Goal: Task Accomplishment & Management: Use online tool/utility

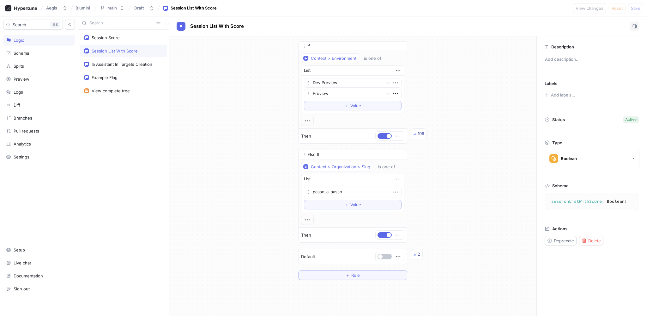
click at [297, 123] on div "If Context > Environment is one of List Dev Preview Preview To pick up a dragga…" at bounding box center [352, 160] width 119 height 248
click at [305, 120] on icon "button" at bounding box center [307, 120] width 7 height 7
click at [319, 133] on p "AND" at bounding box center [316, 132] width 9 height 6
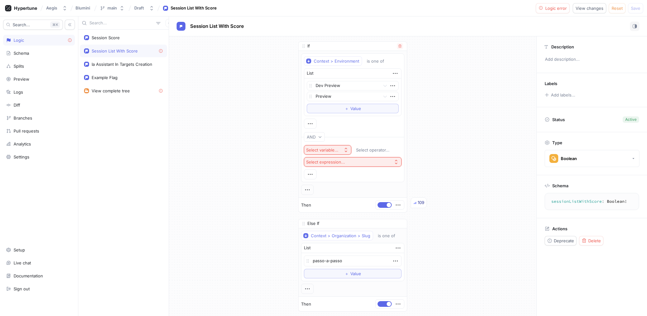
click at [323, 149] on div "Select variable..." at bounding box center [322, 149] width 32 height 5
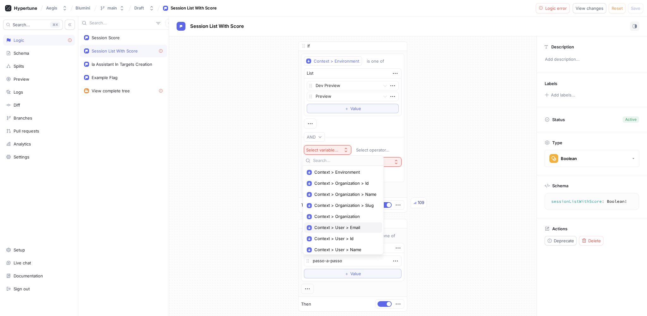
click at [351, 230] on div "Context > User > Email" at bounding box center [343, 227] width 78 height 10
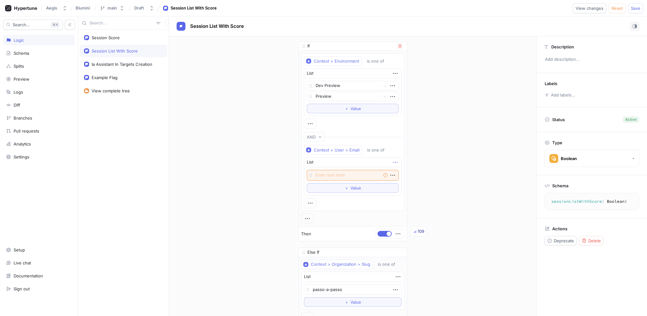
click at [393, 162] on icon "button" at bounding box center [395, 162] width 7 height 7
click at [367, 149] on div "is one of" at bounding box center [375, 149] width 17 height 5
click at [380, 183] on span "is not one of" at bounding box center [378, 182] width 25 height 5
click at [364, 171] on textarea at bounding box center [353, 175] width 92 height 11
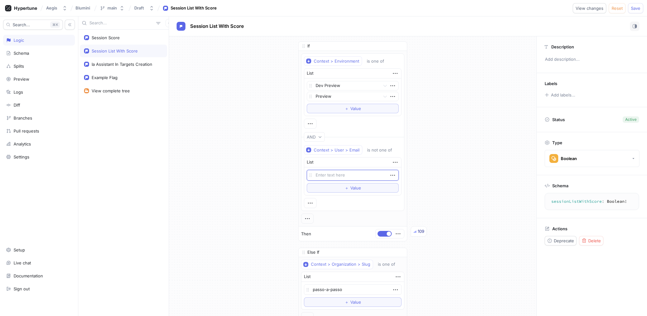
type textarea "x"
type textarea "m"
type textarea "x"
type textarea "ma"
type textarea "x"
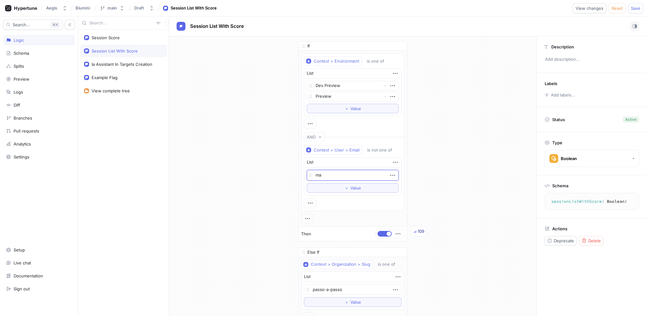
type textarea "mat"
type textarea "x"
type textarea "mathe"
type textarea "x"
type textarea "[PERSON_NAME]"
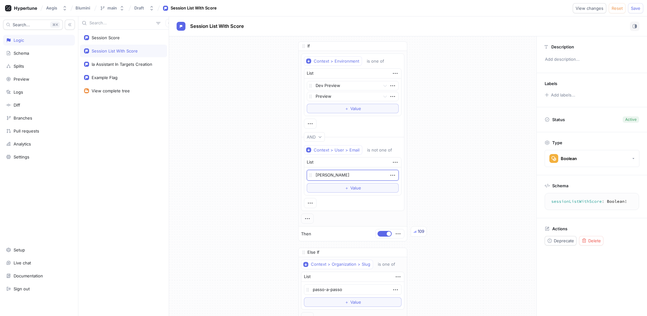
type textarea "x"
type textarea "matheus"
type textarea "x"
type textarea "matheus@"
type textarea "x"
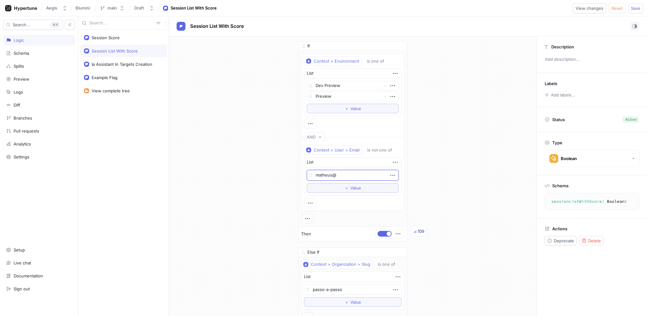
type textarea "matheus@a"
type textarea "x"
type textarea "matheus@ae"
type textarea "x"
type textarea "matheus@aegi"
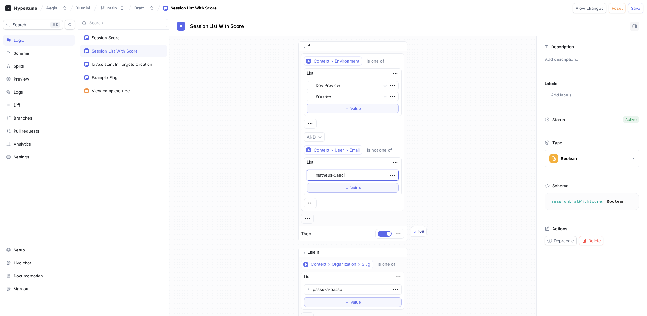
type textarea "x"
type textarea "matheus@aegis"
type textarea "x"
type textarea "matheus@aegis."
type textarea "x"
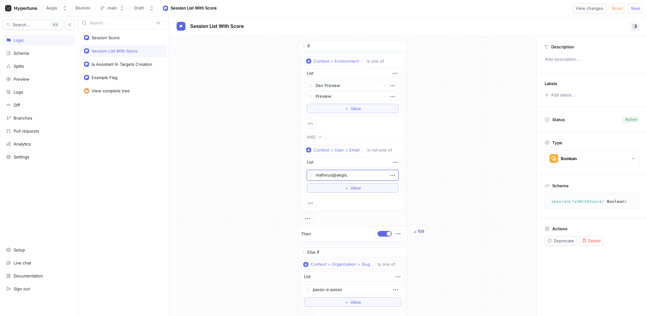
type textarea "matheus@aegis.d"
type textarea "x"
type textarea "[EMAIL_ADDRESS][DOMAIN_NAME]"
type textarea "x"
type textarea "[EMAIL_ADDRESS][DOMAIN_NAME]"
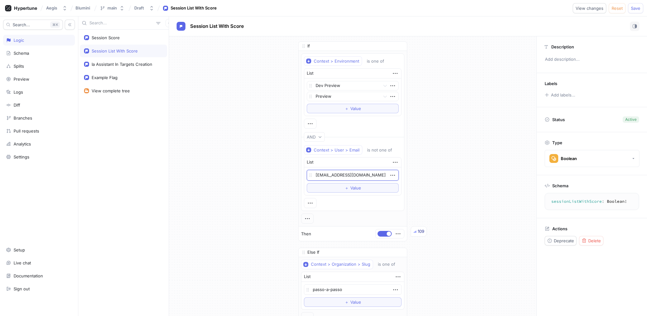
type textarea "x"
type textarea "[EMAIL_ADDRESS][DOMAIN_NAME]."
type textarea "x"
type textarea "matheus@aegis.dev.b"
type textarea "x"
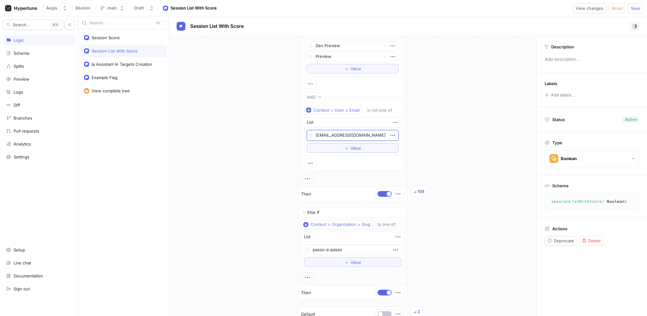
scroll to position [30, 0]
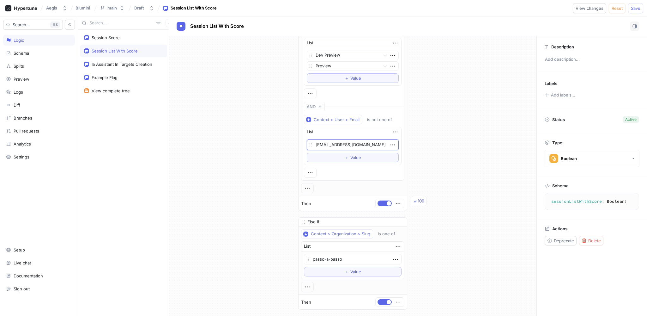
type textarea "[EMAIL_ADDRESS][DOMAIN_NAME]"
click at [451, 149] on div "If Context > Environment is one of List Dev Preview Preview To pick up a dragga…" at bounding box center [352, 179] width 367 height 346
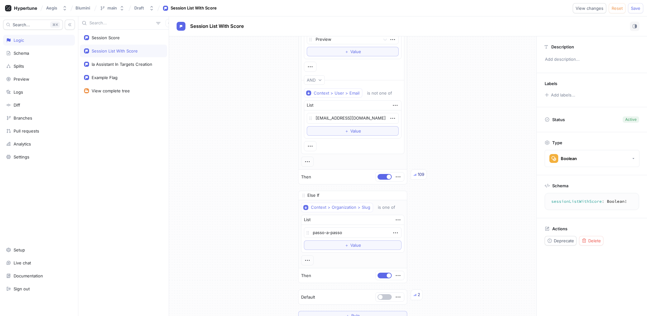
scroll to position [0, 0]
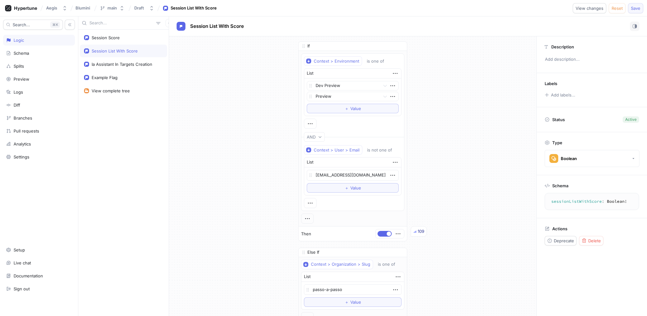
click at [634, 8] on span "Save" at bounding box center [635, 8] width 9 height 4
type textarea "x"
